Goal: Task Accomplishment & Management: Complete application form

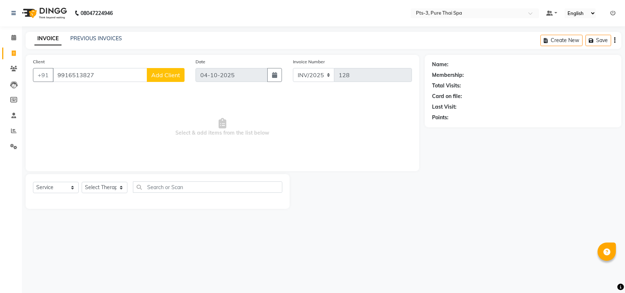
select select "service"
type input "9916513827"
click at [167, 72] on span "Add Client" at bounding box center [165, 74] width 29 height 7
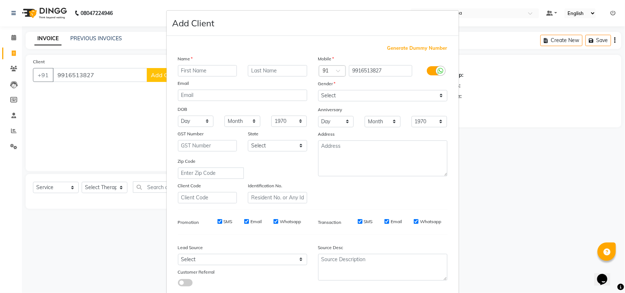
click at [190, 72] on input "text" at bounding box center [207, 70] width 59 height 11
click at [348, 92] on select "Select [DEMOGRAPHIC_DATA] [DEMOGRAPHIC_DATA] Other Prefer Not To Say" at bounding box center [382, 95] width 129 height 11
select select "[DEMOGRAPHIC_DATA]"
click at [318, 90] on select "Select [DEMOGRAPHIC_DATA] [DEMOGRAPHIC_DATA] Other Prefer Not To Say" at bounding box center [382, 95] width 129 height 11
click at [227, 220] on label "SMS" at bounding box center [228, 222] width 9 height 7
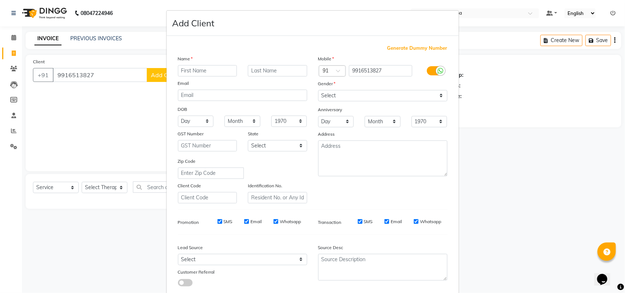
click at [222, 220] on input "SMS" at bounding box center [219, 221] width 5 height 5
checkbox input "false"
click at [259, 222] on div "SMS Email Whatsapp" at bounding box center [254, 222] width 106 height 7
click at [255, 220] on label "Email" at bounding box center [255, 222] width 11 height 7
click at [249, 220] on input "Email" at bounding box center [246, 221] width 5 height 5
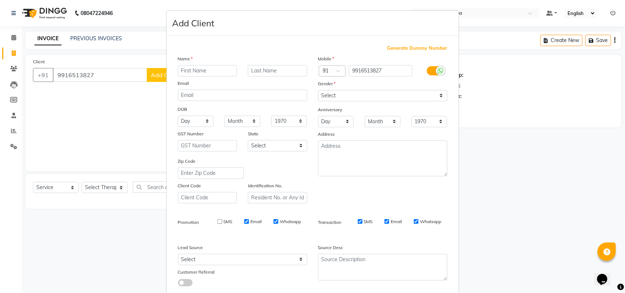
checkbox input "false"
click at [291, 220] on label "Whatsapp" at bounding box center [290, 222] width 21 height 7
click at [278, 220] on input "Whatsapp" at bounding box center [275, 221] width 5 height 5
checkbox input "false"
click at [364, 219] on label "SMS" at bounding box center [368, 222] width 9 height 7
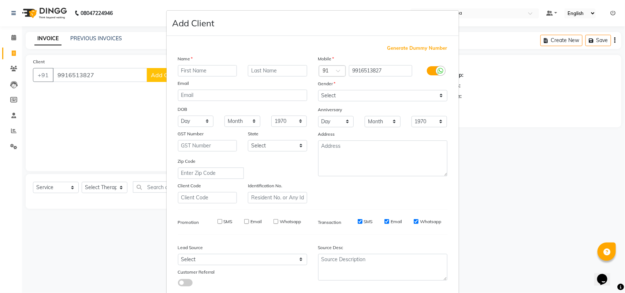
click at [362, 219] on input "SMS" at bounding box center [360, 221] width 5 height 5
checkbox input "false"
click at [393, 220] on label "Email" at bounding box center [396, 222] width 11 height 7
click at [389, 220] on input "Email" at bounding box center [386, 221] width 5 height 5
checkbox input "false"
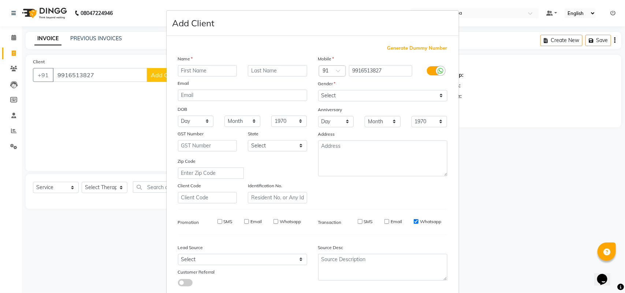
click at [414, 220] on input "Whatsapp" at bounding box center [416, 221] width 5 height 5
checkbox input "false"
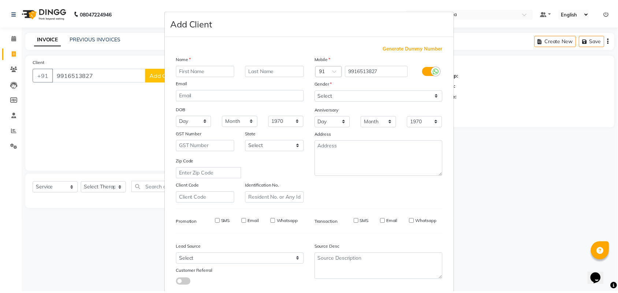
scroll to position [42, 0]
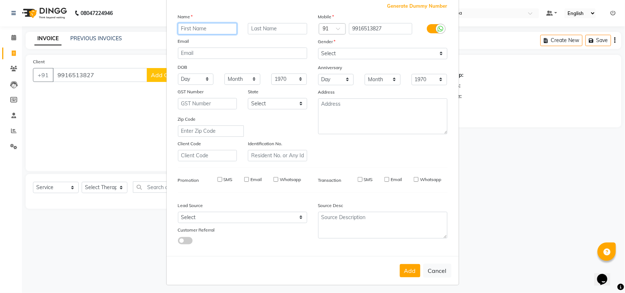
click at [211, 26] on input "text" at bounding box center [207, 28] width 59 height 11
type input "SANDEEP"
click at [407, 268] on button "Add" at bounding box center [410, 270] width 21 height 13
select select
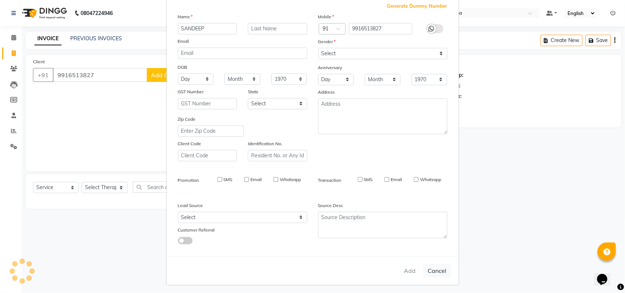
select select
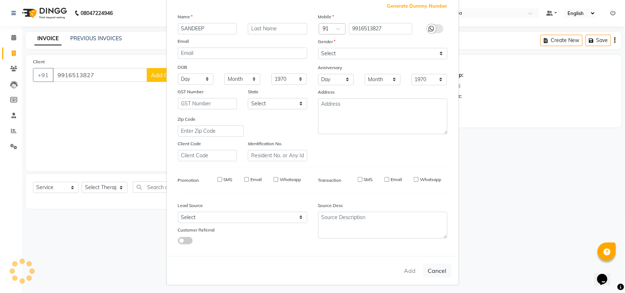
checkbox input "false"
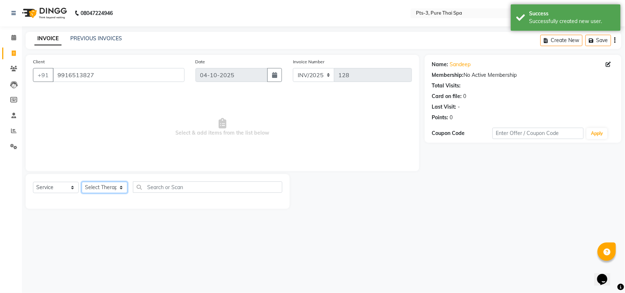
click at [102, 182] on select "Select Therapist [PERSON_NAME] AMMI ANYONE [PERSON_NAME] [PERSON_NAME] [PERSON_…" at bounding box center [105, 187] width 46 height 11
select select "66686"
click at [82, 182] on select "Select Therapist [PERSON_NAME] AMMI ANYONE [PERSON_NAME] [PERSON_NAME] [PERSON_…" at bounding box center [105, 187] width 46 height 11
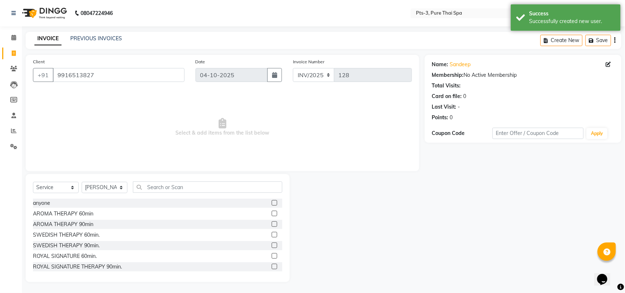
click at [272, 234] on label at bounding box center [274, 234] width 5 height 5
click at [272, 234] on input "checkbox" at bounding box center [274, 235] width 5 height 5
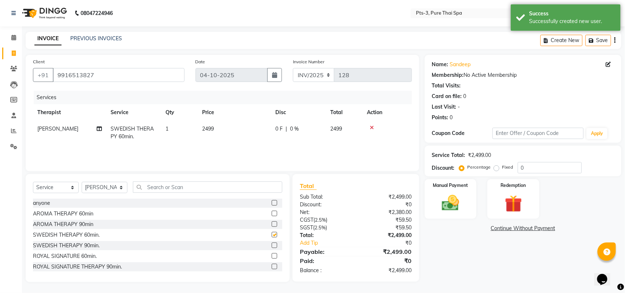
checkbox input "false"
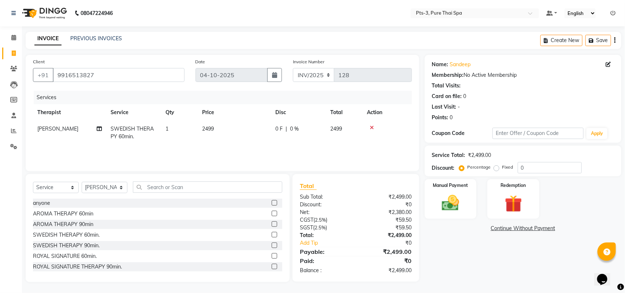
click at [502, 167] on label "Fixed" at bounding box center [507, 167] width 11 height 7
click at [495, 167] on input "Fixed" at bounding box center [497, 167] width 5 height 5
radio input "true"
click at [547, 169] on input "0" at bounding box center [550, 167] width 64 height 11
type input "299"
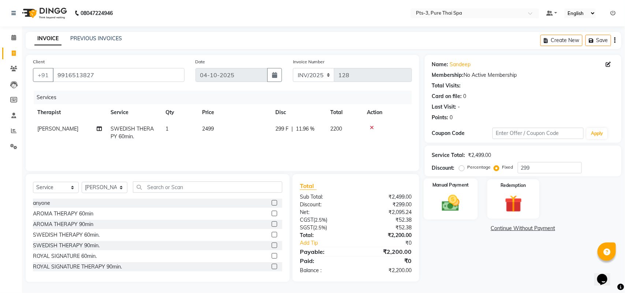
click at [455, 203] on img at bounding box center [450, 203] width 29 height 21
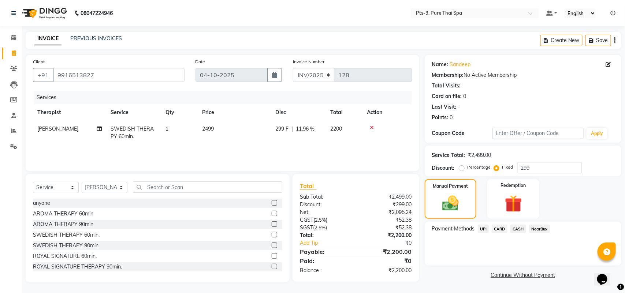
click at [480, 226] on span "UPI" at bounding box center [483, 229] width 11 height 8
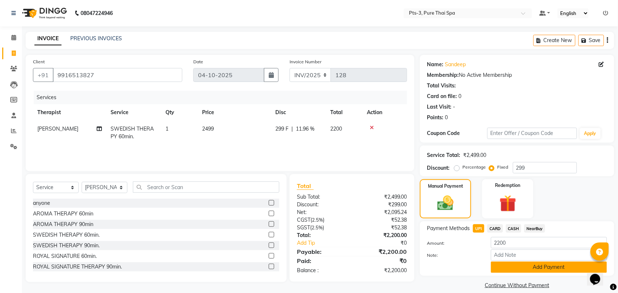
click at [513, 264] on button "Add Payment" at bounding box center [549, 267] width 116 height 11
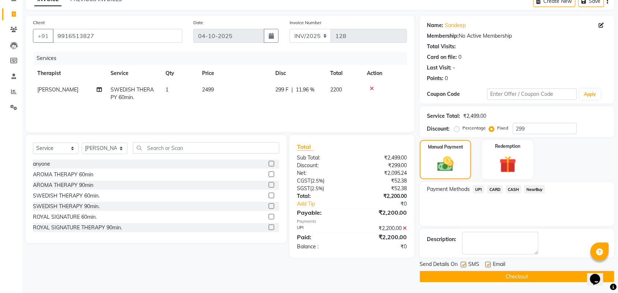
scroll to position [40, 0]
click at [463, 264] on label at bounding box center [463, 264] width 5 height 5
click at [463, 264] on input "checkbox" at bounding box center [463, 265] width 5 height 5
checkbox input "false"
click at [490, 265] on label at bounding box center [487, 264] width 5 height 5
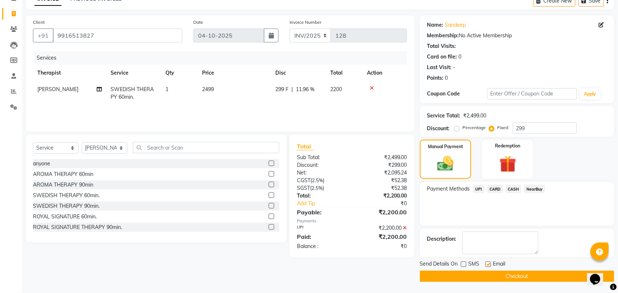
click at [490, 265] on input "checkbox" at bounding box center [487, 265] width 5 height 5
checkbox input "false"
click at [487, 277] on button "Checkout" at bounding box center [517, 276] width 194 height 11
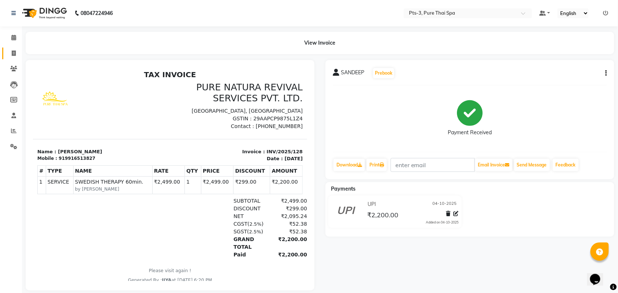
click at [14, 59] on li "Invoice" at bounding box center [11, 54] width 22 height 16
click at [14, 55] on icon at bounding box center [14, 53] width 4 height 5
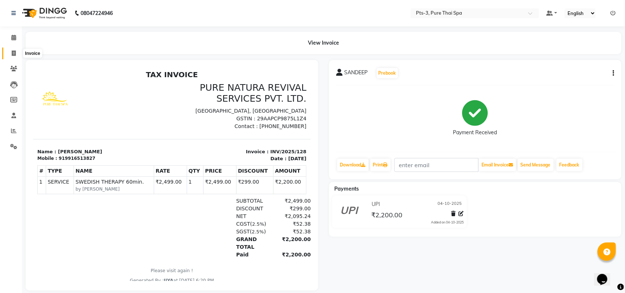
select select "service"
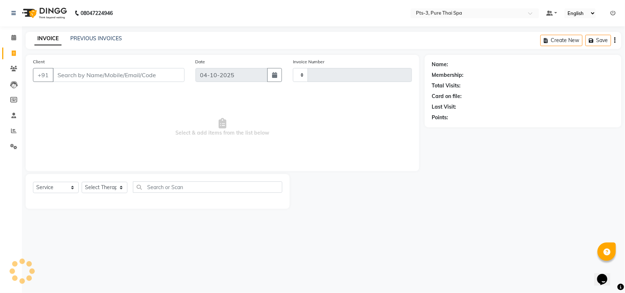
type input "129"
select select "9047"
click at [94, 39] on link "PREVIOUS INVOICES" at bounding box center [96, 38] width 52 height 7
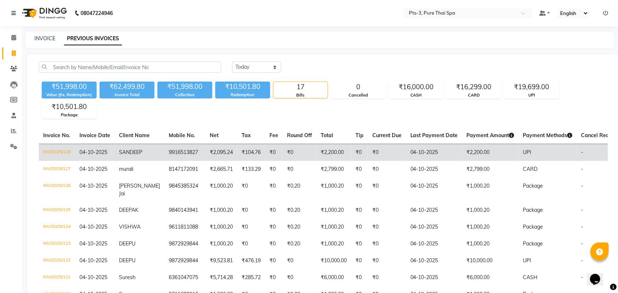
click at [419, 150] on td "04-10-2025" at bounding box center [434, 152] width 56 height 17
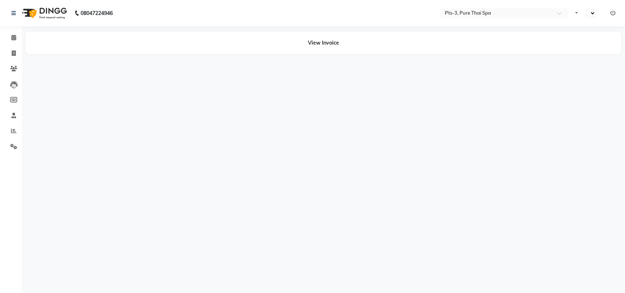
select select "en"
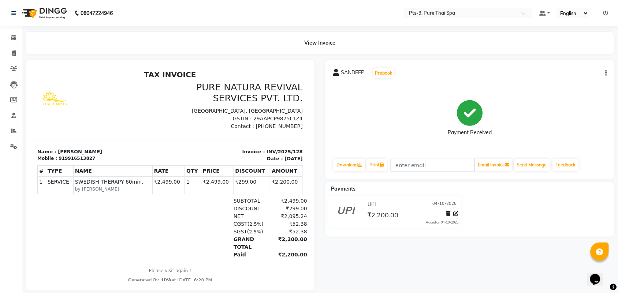
click at [604, 74] on button "button" at bounding box center [605, 74] width 4 height 8
click at [567, 76] on div "Edit Item Staff" at bounding box center [570, 73] width 50 height 9
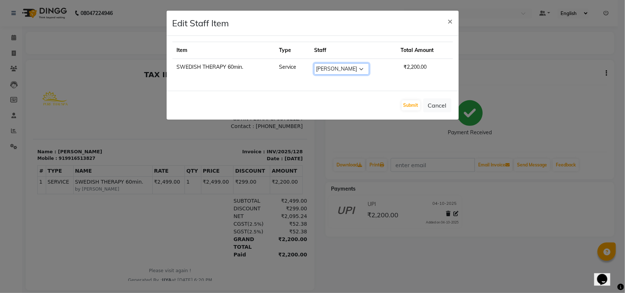
click at [330, 67] on select "Select ALINA AMMI ANYONE CASPER HANA IVY JANCY JENNY JIYA J.J JULIY KIKI LIZA L…" at bounding box center [341, 68] width 55 height 11
select select "54268"
click at [314, 63] on select "Select ALINA AMMI ANYONE CASPER HANA IVY JANCY JENNY JIYA J.J JULIY KIKI LIZA L…" at bounding box center [341, 68] width 55 height 11
click at [406, 106] on button "Submit" at bounding box center [411, 105] width 19 height 10
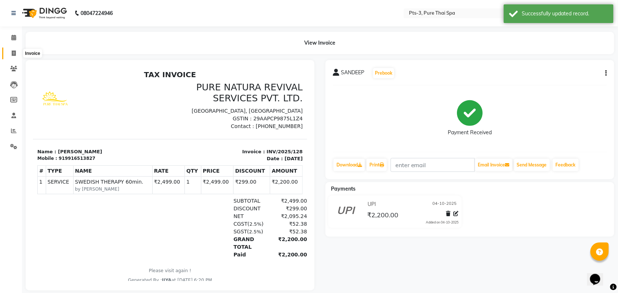
click at [15, 54] on icon at bounding box center [14, 53] width 4 height 5
select select "service"
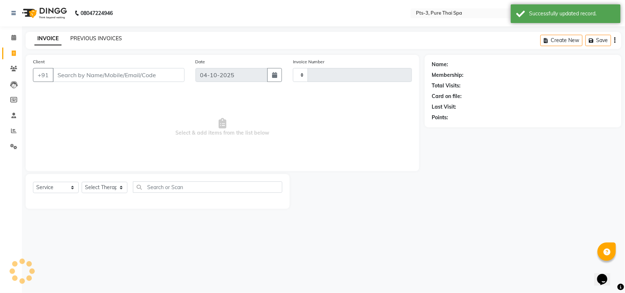
type input "129"
select select "9047"
click at [87, 40] on link "PREVIOUS INVOICES" at bounding box center [96, 38] width 52 height 7
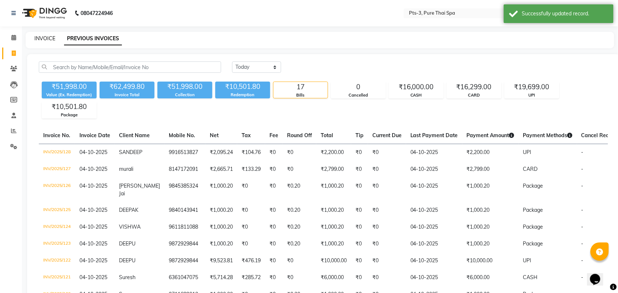
click at [46, 37] on link "INVOICE" at bounding box center [44, 38] width 21 height 7
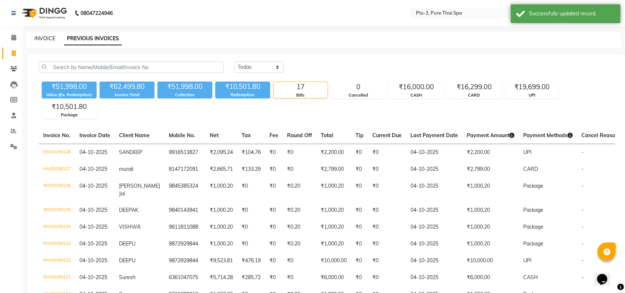
select select "service"
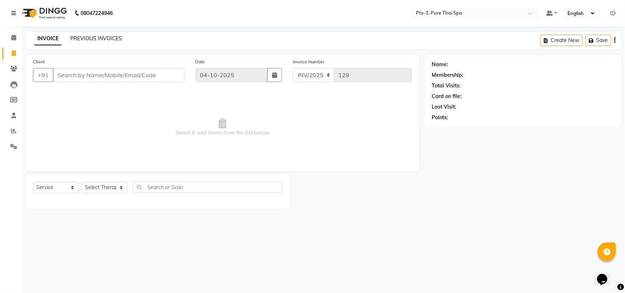
click at [90, 37] on link "PREVIOUS INVOICES" at bounding box center [96, 38] width 52 height 7
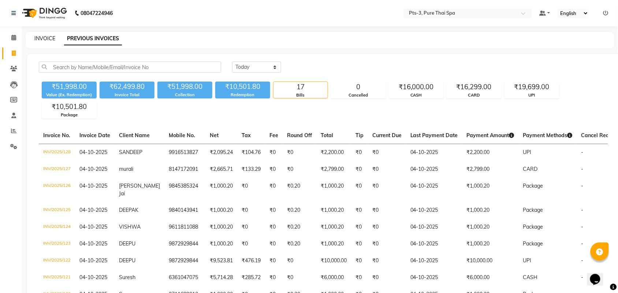
click at [44, 35] on link "INVOICE" at bounding box center [44, 38] width 21 height 7
select select "service"
